Goal: Find contact information: Find contact information

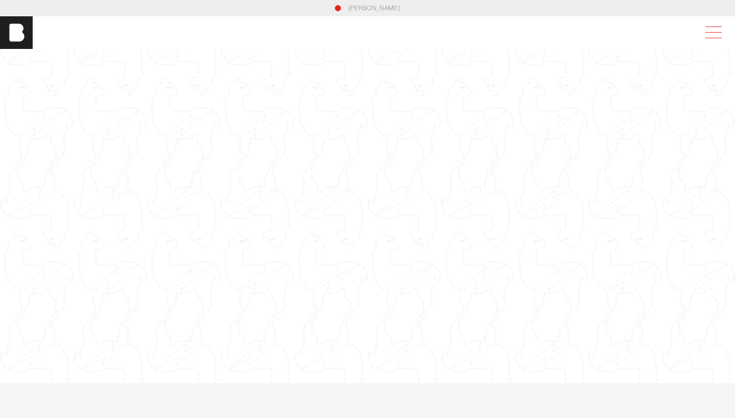
click at [712, 36] on span at bounding box center [710, 32] width 23 height 18
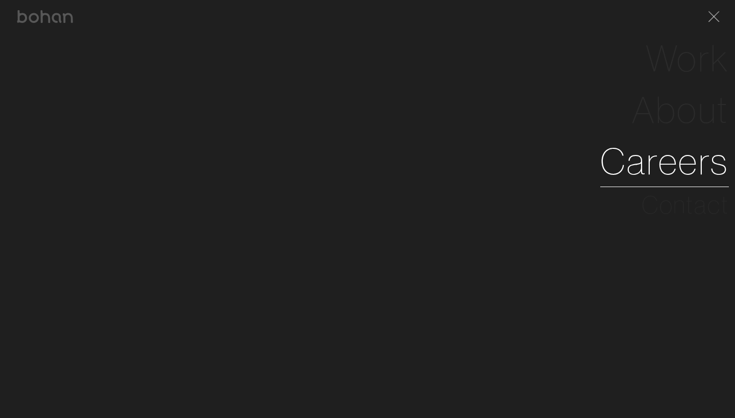
click at [686, 160] on link "Careers" at bounding box center [664, 162] width 129 height 52
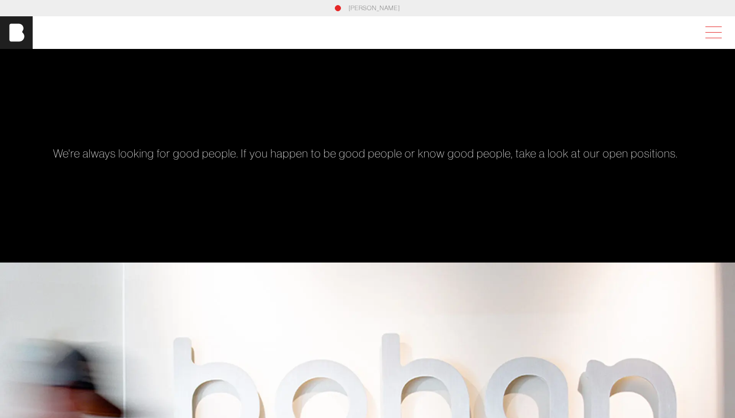
click at [722, 29] on span at bounding box center [710, 32] width 23 height 18
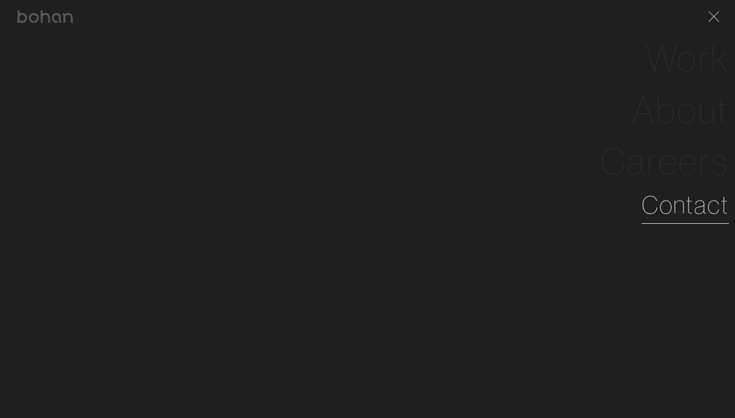
click at [692, 205] on link "Contact" at bounding box center [684, 205] width 87 height 37
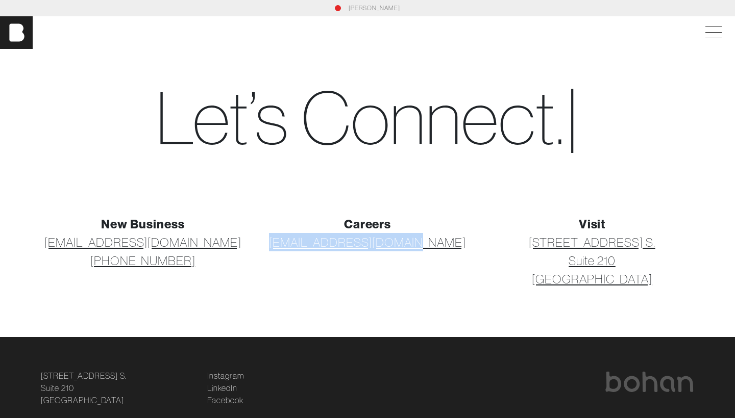
drag, startPoint x: 438, startPoint y: 241, endPoint x: 298, endPoint y: 244, distance: 139.8
click at [298, 244] on p "[EMAIL_ADDRESS][DOMAIN_NAME]" at bounding box center [367, 242] width 212 height 18
copy link "[EMAIL_ADDRESS][DOMAIN_NAME]"
